Goal: Information Seeking & Learning: Learn about a topic

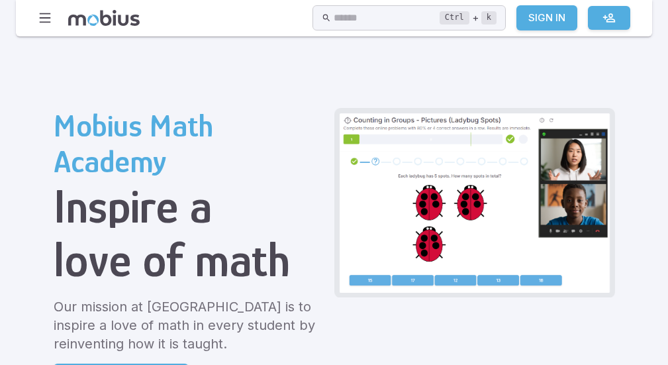
scroll to position [66, 0]
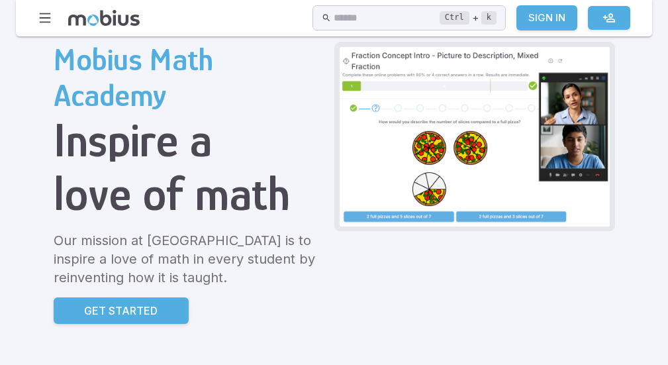
click at [350, 87] on img at bounding box center [475, 136] width 270 height 179
click at [387, 112] on img at bounding box center [475, 136] width 270 height 179
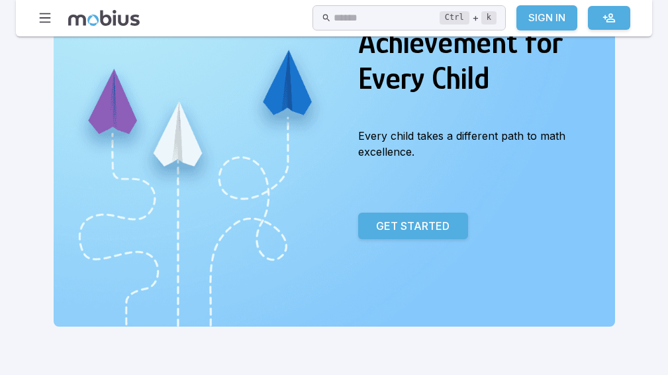
scroll to position [132, 0]
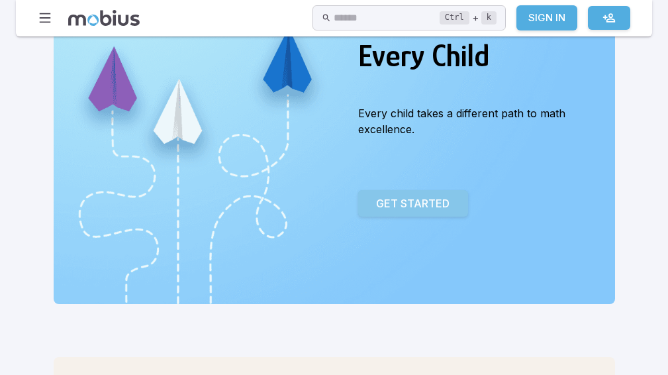
click at [398, 195] on p "Get Started" at bounding box center [413, 203] width 74 height 16
